Goal: Task Accomplishment & Management: Use online tool/utility

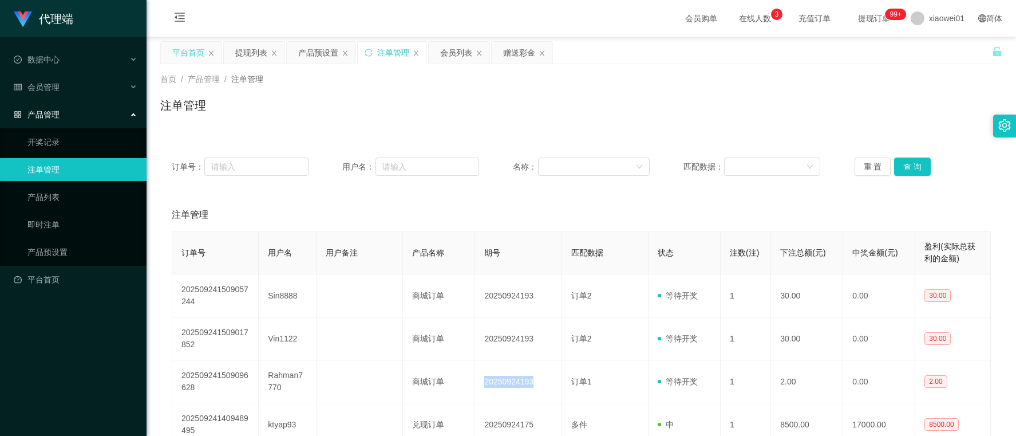
click at [195, 53] on div "平台首页" at bounding box center [188, 53] width 32 height 22
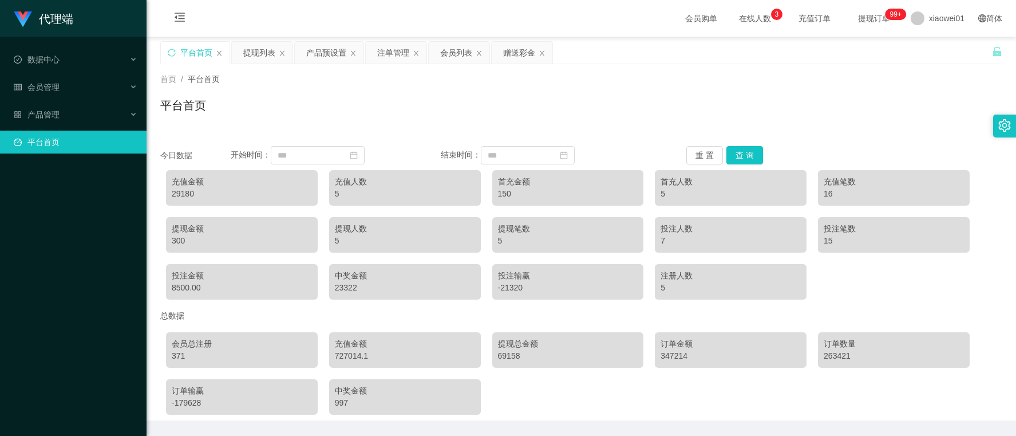
click at [184, 191] on div "29180" at bounding box center [242, 194] width 140 height 12
copy div "29180"
click at [319, 44] on div "产品预设置" at bounding box center [326, 53] width 40 height 22
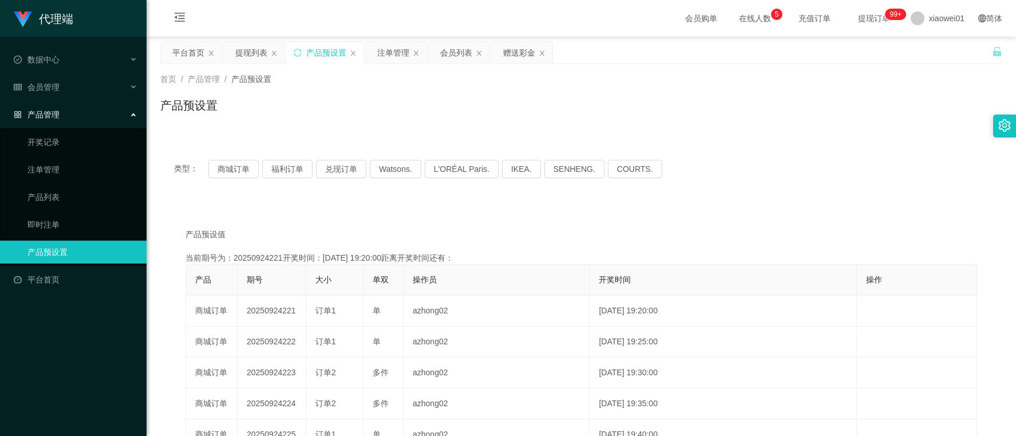
click at [239, 159] on div "类型： 商城订单 福利订单 兑现订单 Watsons. L'ORÉAL Paris. IKEA. [GEOGRAPHIC_DATA]. COURTS." at bounding box center [581, 169] width 842 height 46
click at [239, 168] on button "商城订单" at bounding box center [233, 169] width 50 height 18
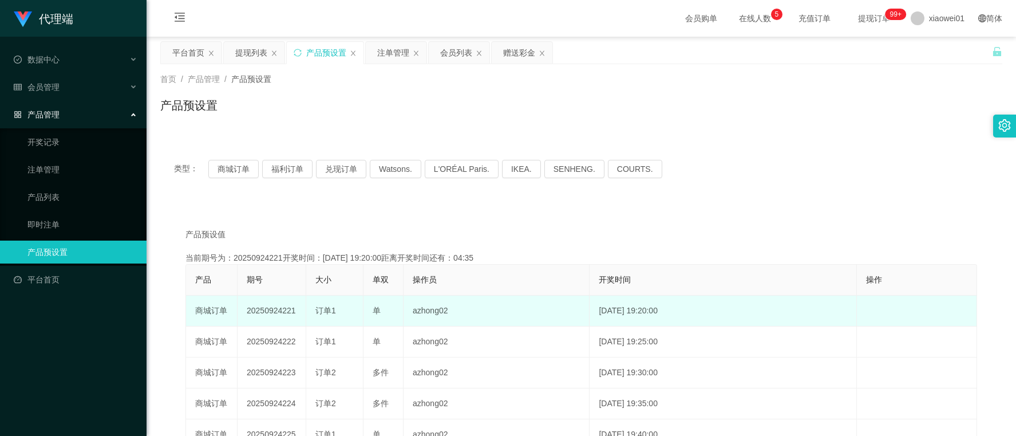
click at [271, 307] on td "20250924221" at bounding box center [272, 310] width 69 height 31
drag, startPoint x: 271, startPoint y: 307, endPoint x: 353, endPoint y: 310, distance: 82.5
click at [271, 307] on td "20250924221" at bounding box center [272, 310] width 69 height 31
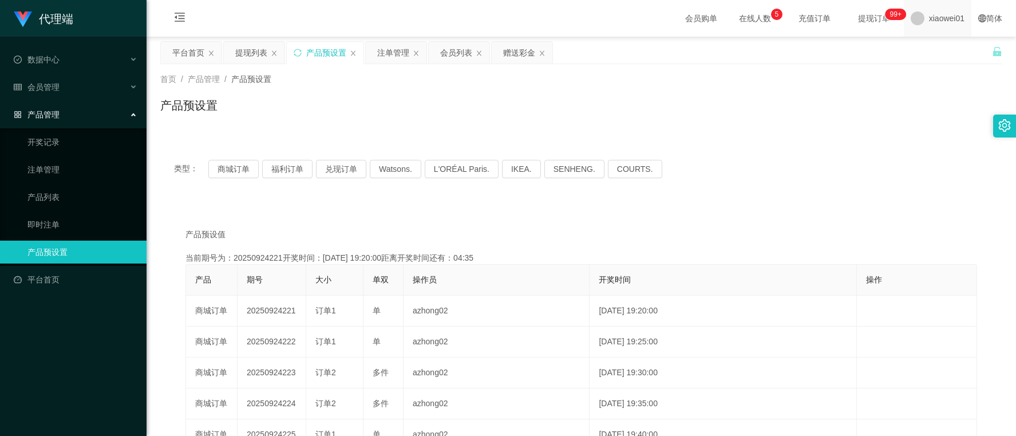
copy td "20250924221"
click at [402, 56] on div "注单管理" at bounding box center [393, 53] width 32 height 22
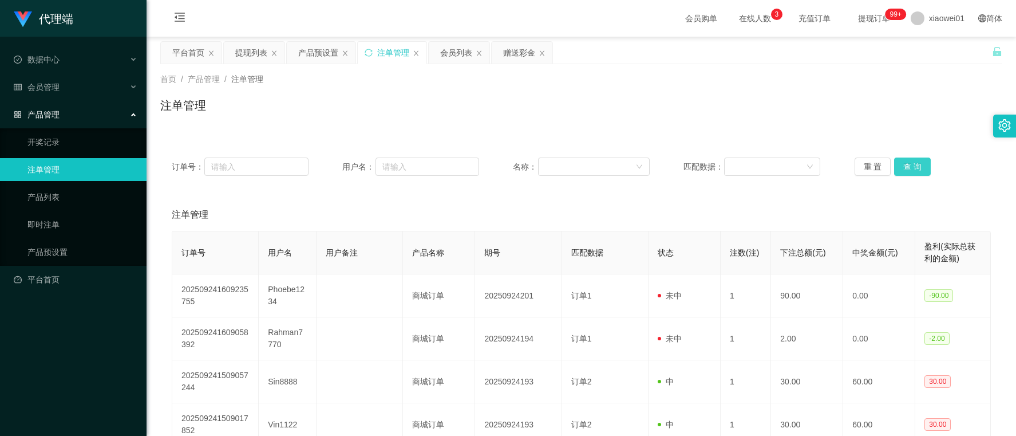
click at [918, 165] on button "查 询" at bounding box center [912, 166] width 37 height 18
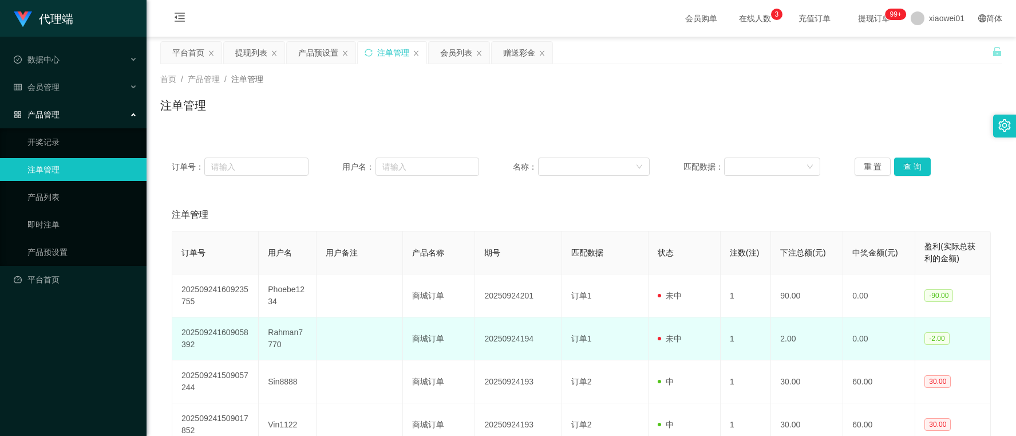
click at [281, 334] on td "Rahman7770" at bounding box center [288, 338] width 58 height 43
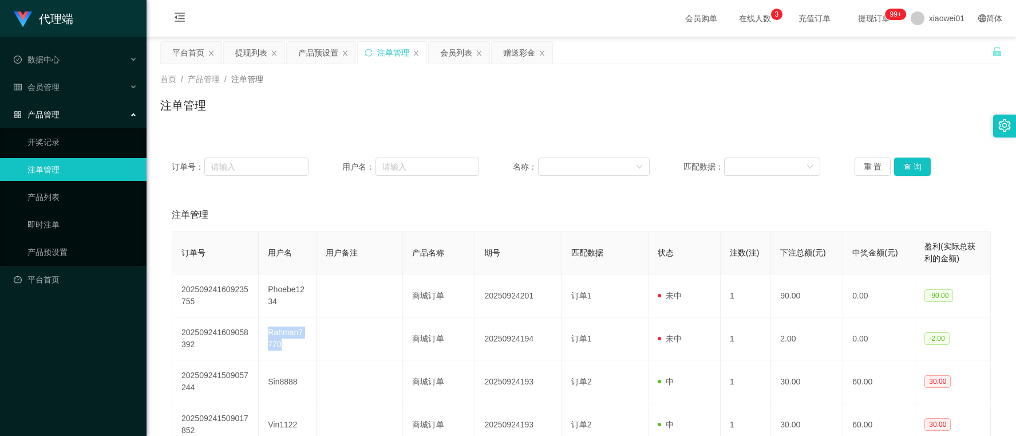
copy td "Rahman7770"
click at [502, 50] on div "赠送彩金" at bounding box center [522, 53] width 61 height 22
click at [513, 61] on div "赠送彩金" at bounding box center [519, 53] width 32 height 22
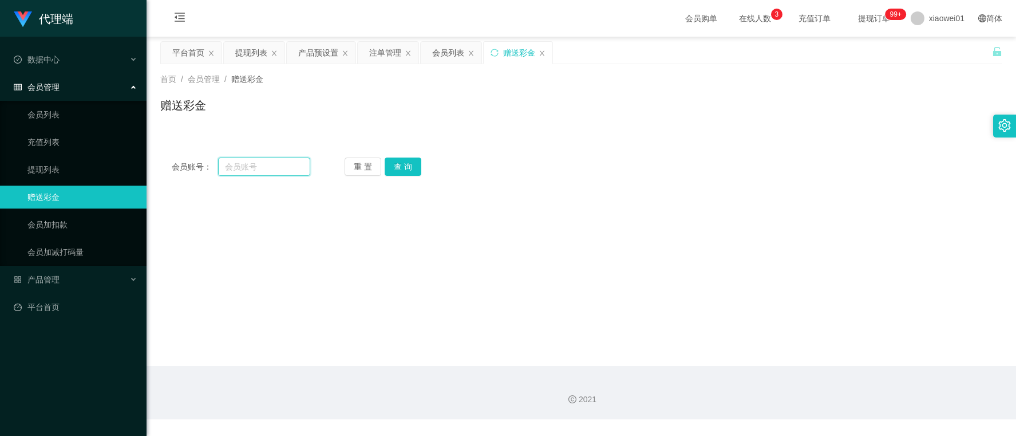
click at [293, 165] on input "text" at bounding box center [264, 166] width 92 height 18
paste input "Rahman7770"
type input "Rahman7770"
click at [405, 169] on button "查 询" at bounding box center [403, 166] width 37 height 18
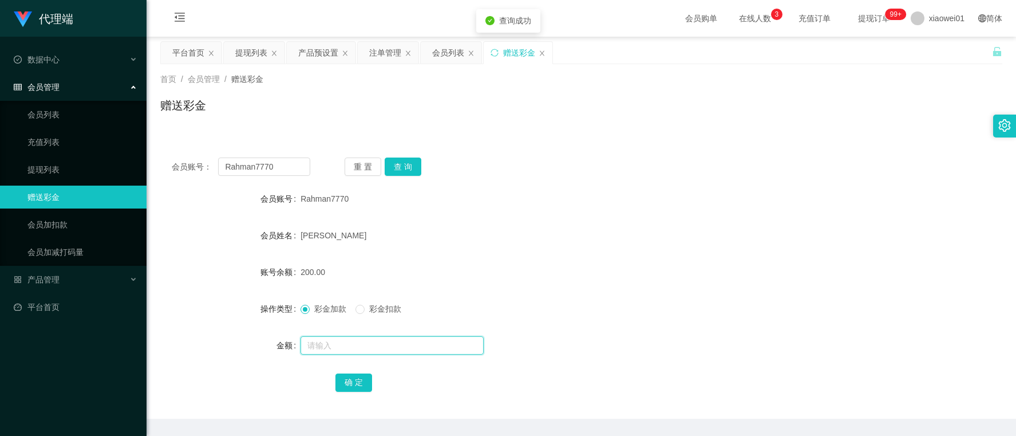
click at [357, 339] on input "text" at bounding box center [392, 345] width 183 height 18
click at [401, 163] on button "查 询" at bounding box center [403, 166] width 37 height 18
click at [400, 163] on button "查 询" at bounding box center [403, 166] width 37 height 18
click at [378, 50] on div "注单管理" at bounding box center [385, 53] width 32 height 22
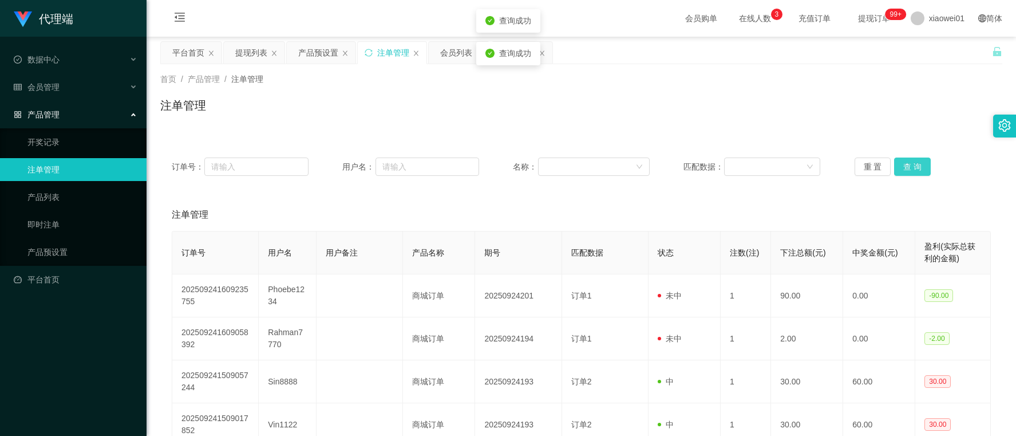
click at [903, 160] on button "查 询" at bounding box center [912, 166] width 37 height 18
click at [914, 160] on button "查 询" at bounding box center [912, 166] width 37 height 18
click at [907, 160] on button "查 询" at bounding box center [912, 166] width 37 height 18
click at [908, 168] on button "查 询" at bounding box center [912, 166] width 37 height 18
click at [314, 57] on div "产品预设置" at bounding box center [318, 53] width 40 height 22
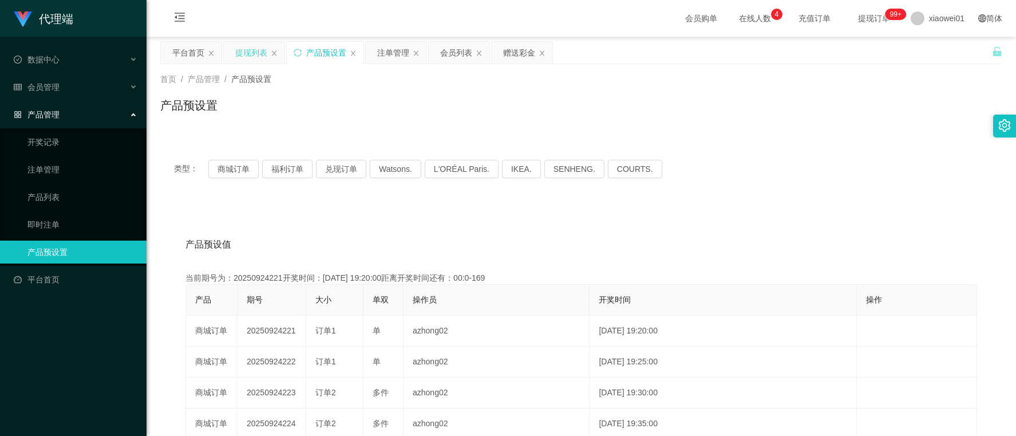
click at [253, 56] on div "提现列表" at bounding box center [251, 53] width 32 height 22
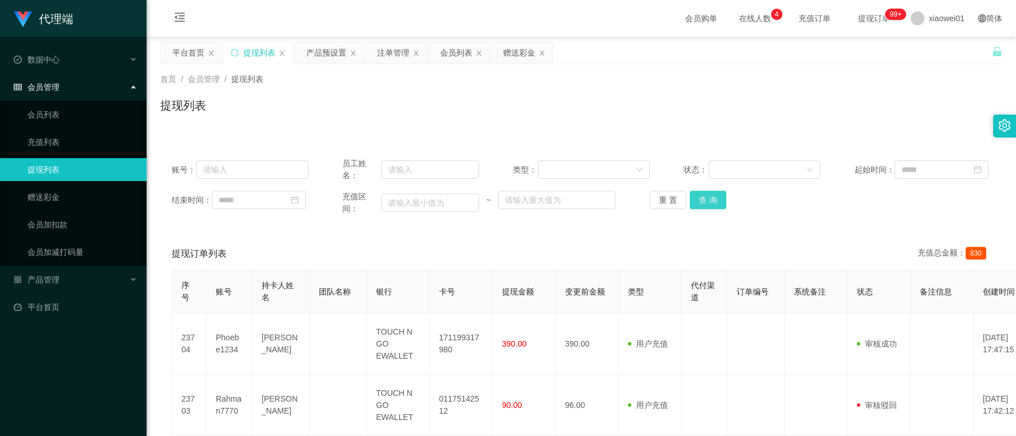
click at [705, 199] on button "查 询" at bounding box center [708, 200] width 37 height 18
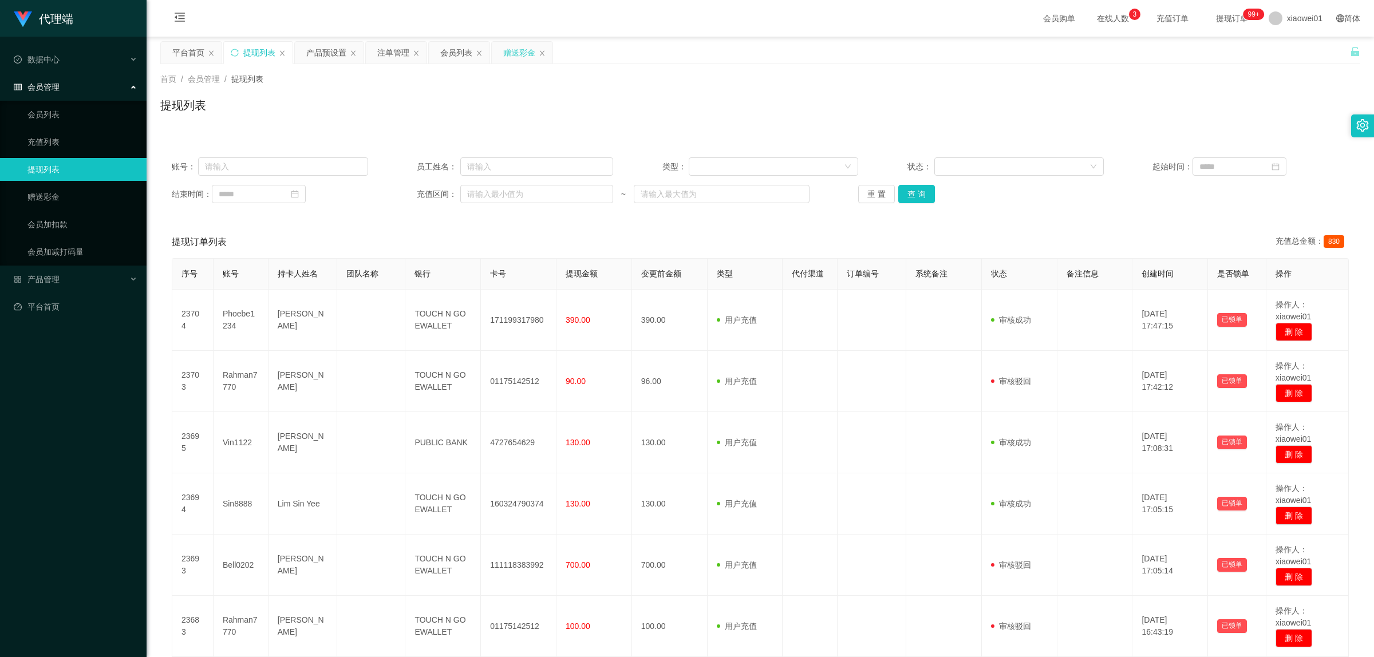
drag, startPoint x: 517, startPoint y: 52, endPoint x: 522, endPoint y: 60, distance: 9.5
click at [518, 54] on div "赠送彩金" at bounding box center [519, 53] width 32 height 22
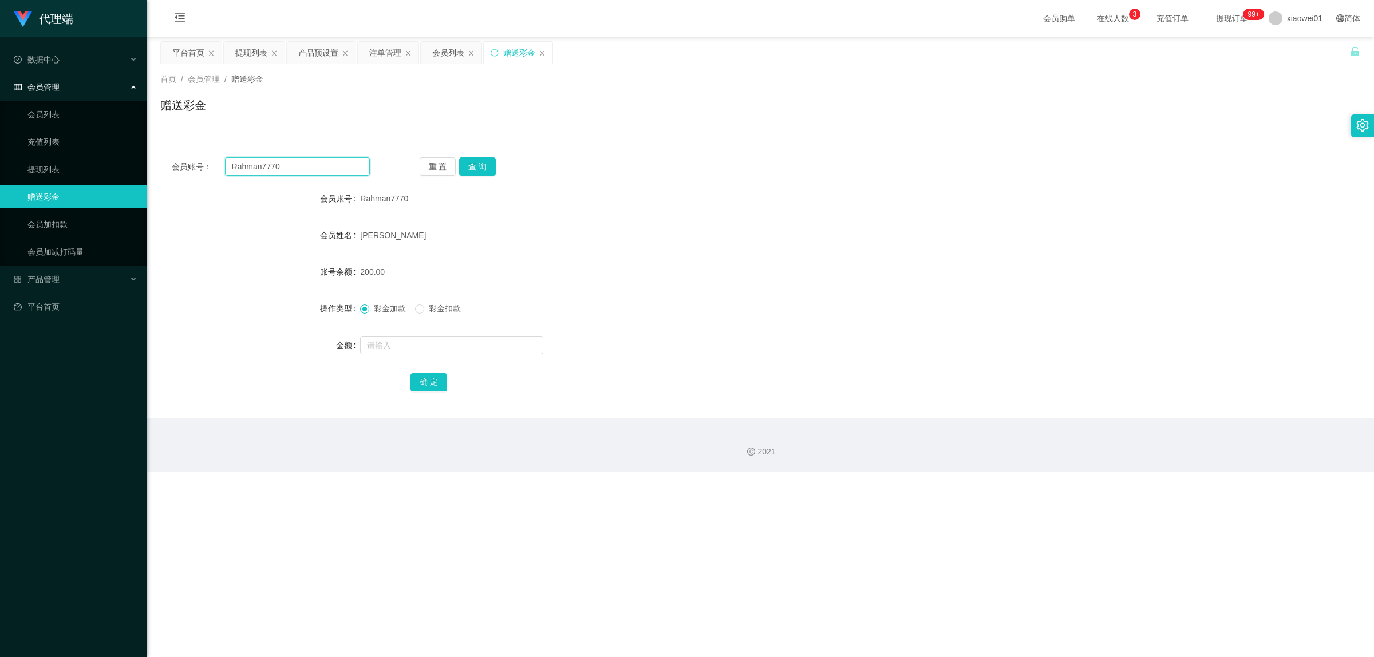
drag, startPoint x: 335, startPoint y: 166, endPoint x: 376, endPoint y: 162, distance: 41.4
click at [133, 156] on section "代理端 数据中心 会员管理 会员列表 充值列表 提现列表 赠送彩金 会员加扣款 会员加减打码量 产品管理 开奖记录 注单管理 产品列表 即时注单 产品预设置 …" at bounding box center [687, 236] width 1374 height 472
paste input "hangyong8196"
type input "hangyong8196"
click at [486, 168] on button "查 询" at bounding box center [477, 166] width 37 height 18
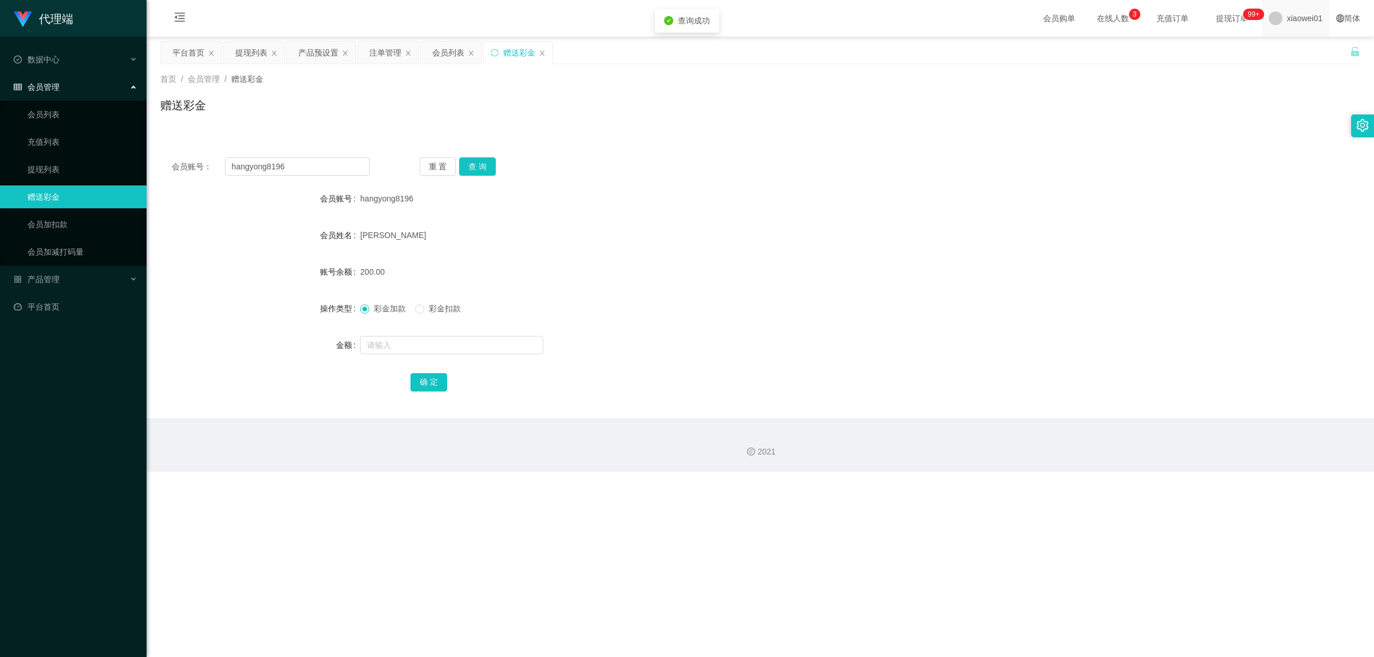
drag, startPoint x: 730, startPoint y: 186, endPoint x: 1274, endPoint y: 0, distance: 575.4
click at [731, 186] on div "会员账号： hangyong8196 重 置 查 询 会员账号 hangyong8196 会员姓名 chia hang yong 账号余额 200.00 操作…" at bounding box center [760, 282] width 1200 height 273
click at [482, 173] on button "查 询" at bounding box center [477, 166] width 37 height 18
click at [381, 54] on div "注单管理" at bounding box center [385, 53] width 32 height 22
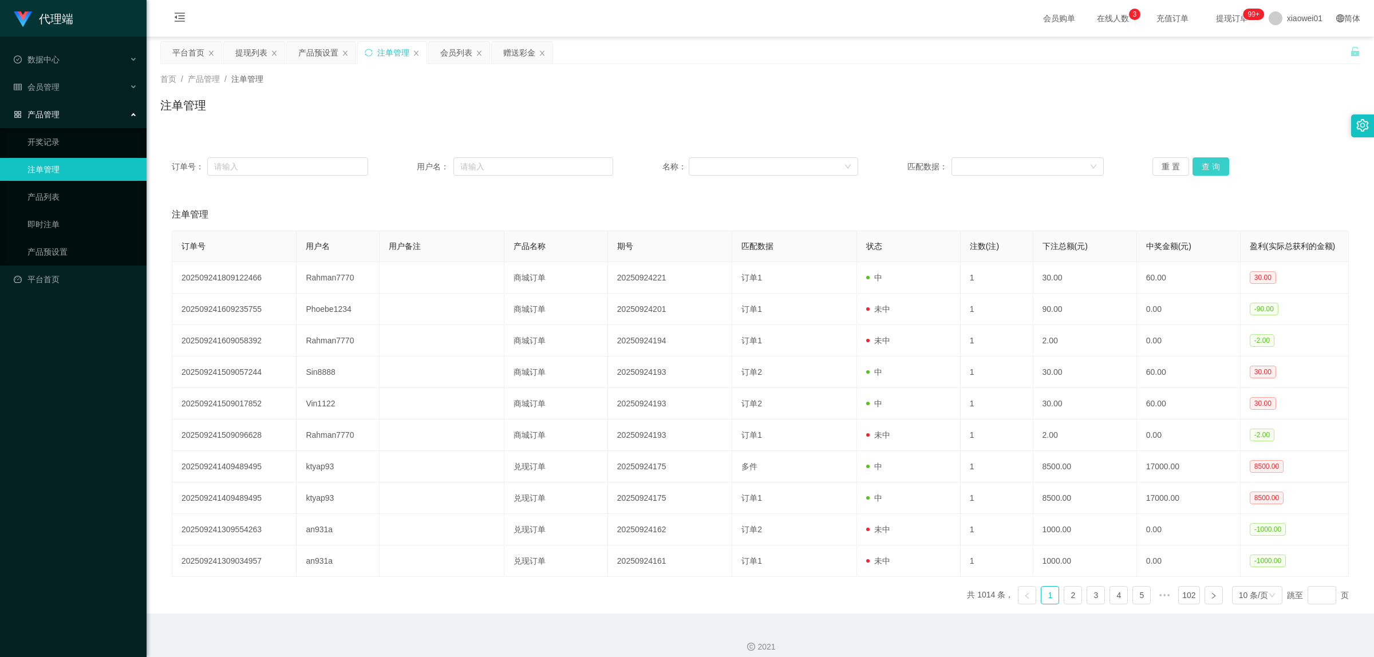
click at [1016, 159] on button "查 询" at bounding box center [1211, 166] width 37 height 18
click at [186, 45] on div "平台首页" at bounding box center [188, 53] width 32 height 22
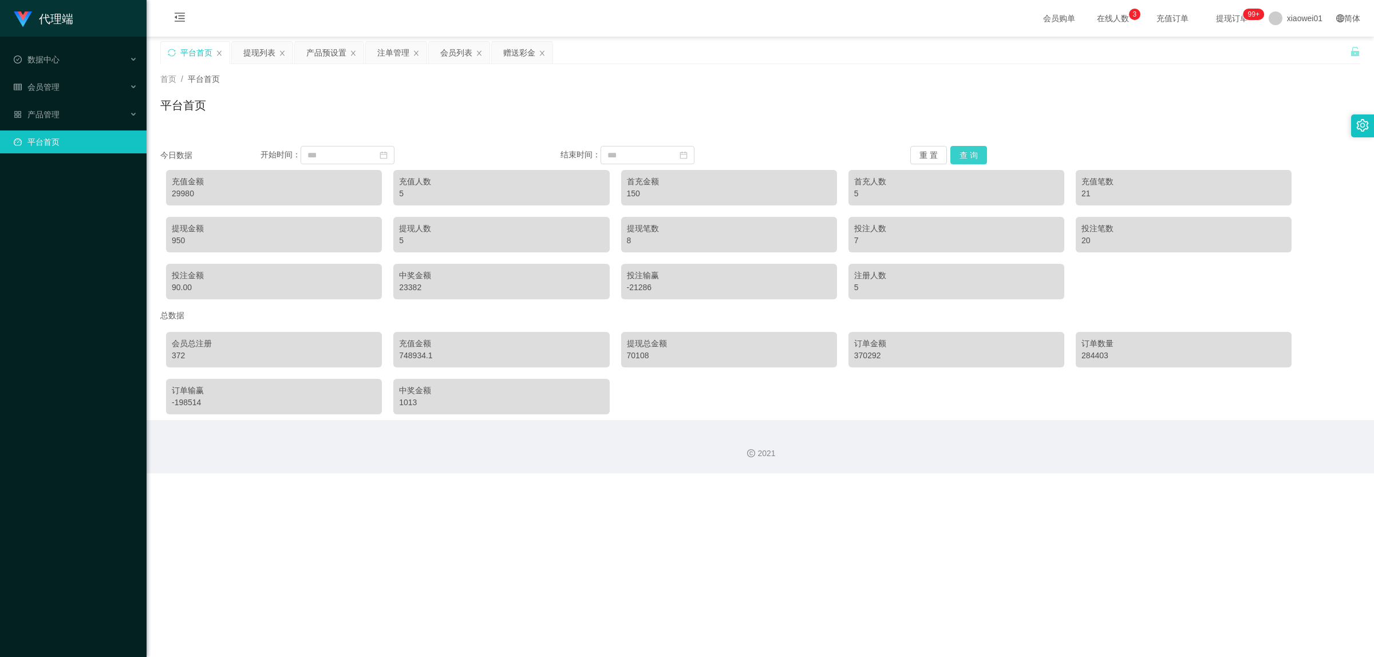
click at [969, 155] on button "查 询" at bounding box center [968, 155] width 37 height 18
click at [177, 189] on div "30080" at bounding box center [274, 194] width 204 height 12
copy div "30080"
click at [173, 193] on div "30080" at bounding box center [274, 194] width 204 height 12
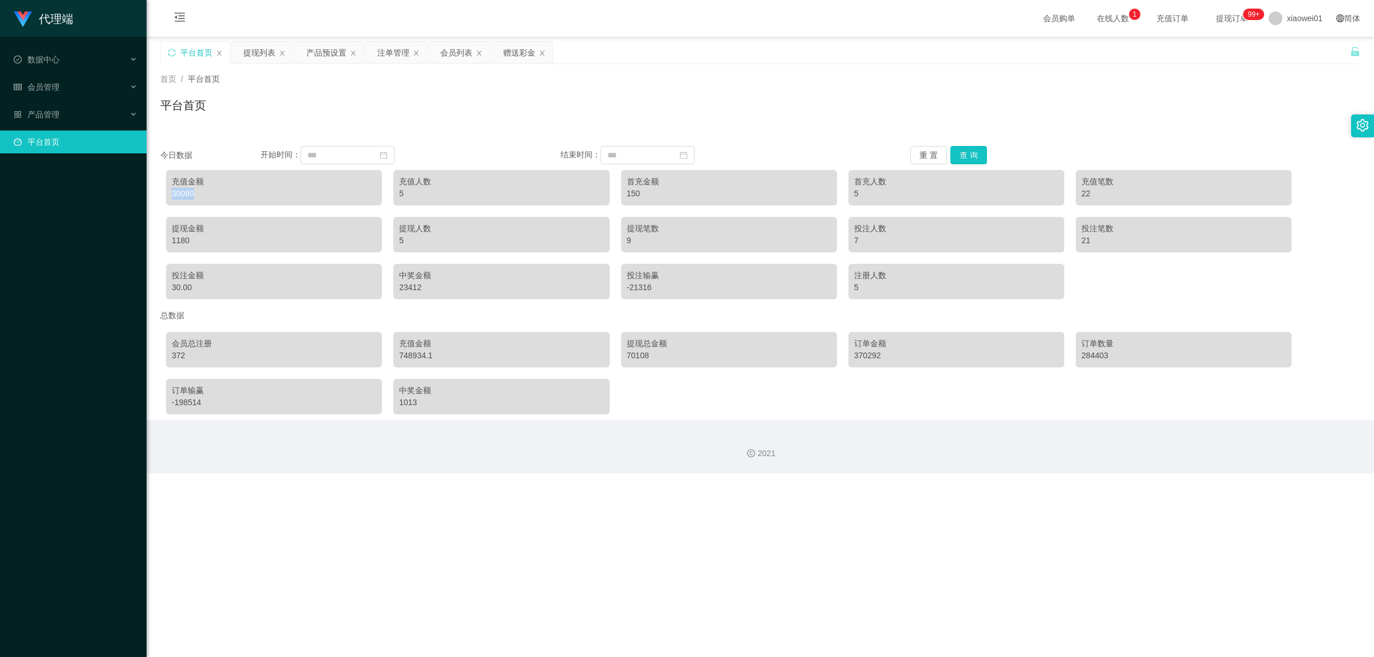
click at [173, 193] on div "30080" at bounding box center [274, 194] width 204 height 12
click at [188, 195] on div "30080" at bounding box center [274, 194] width 204 height 12
